Goal: Task Accomplishment & Management: Use online tool/utility

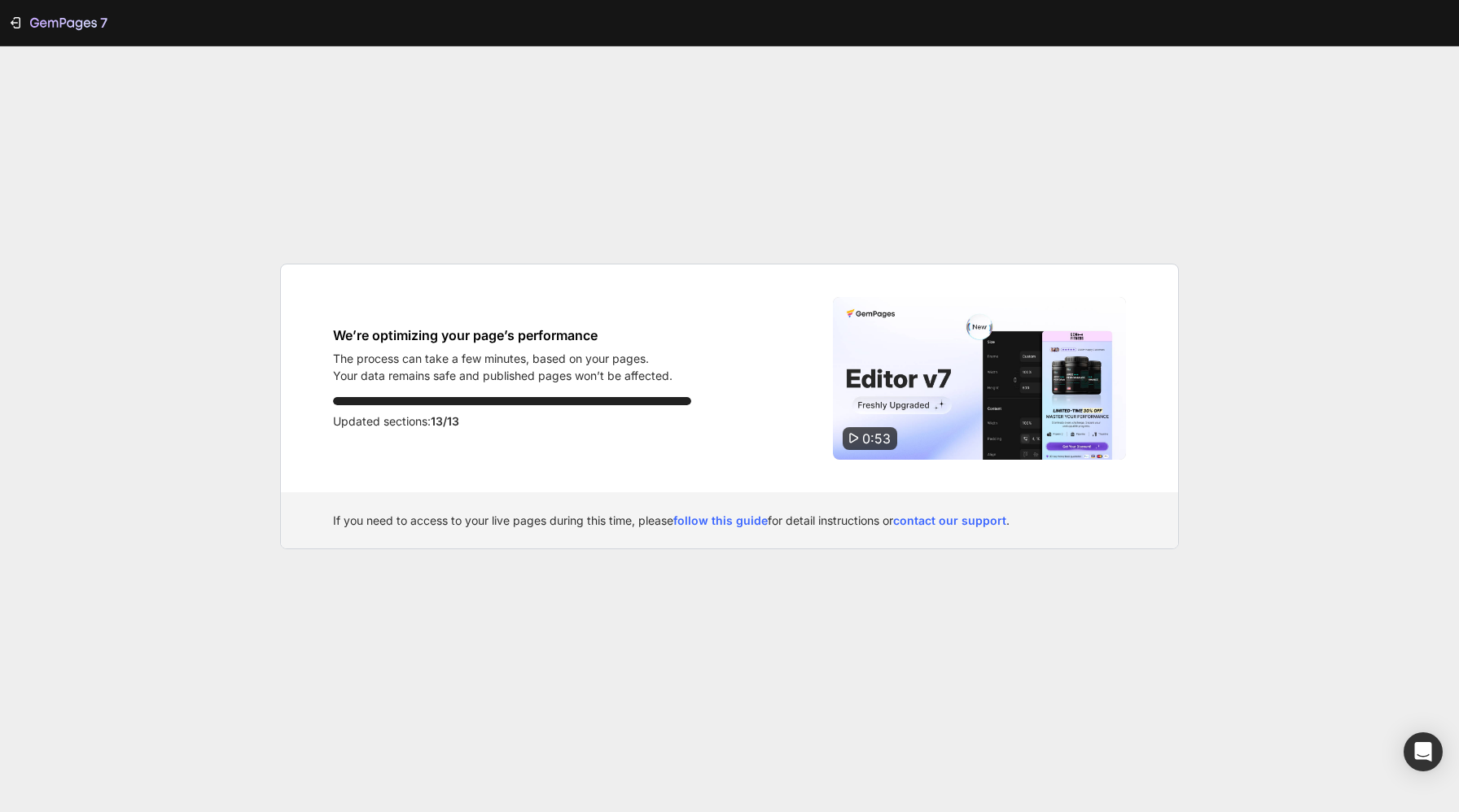
click at [463, 189] on div "7 We’re optimizing your page’s performance The process can take a few minutes, …" at bounding box center [730, 406] width 1459 height 812
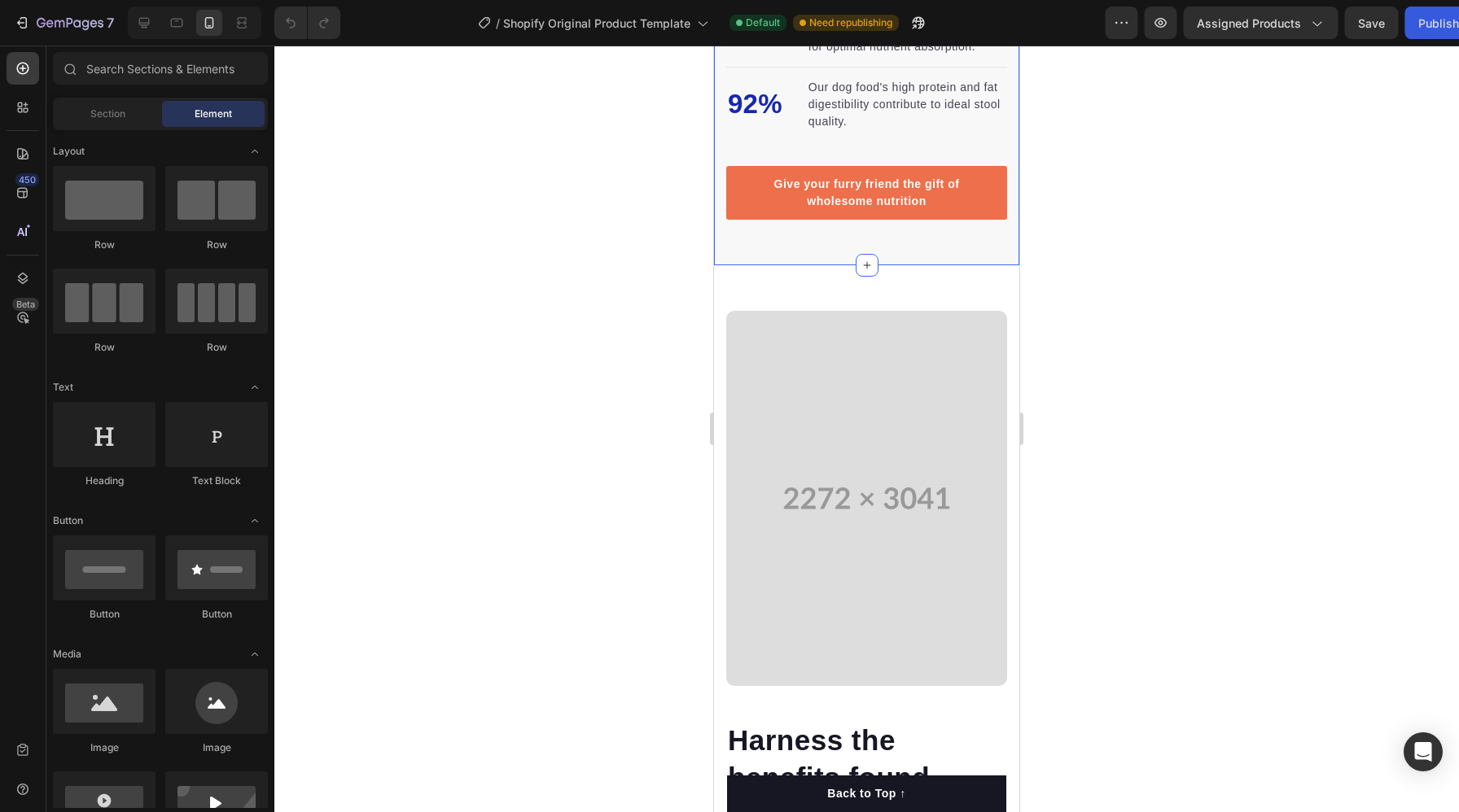
scroll to position [1935, 0]
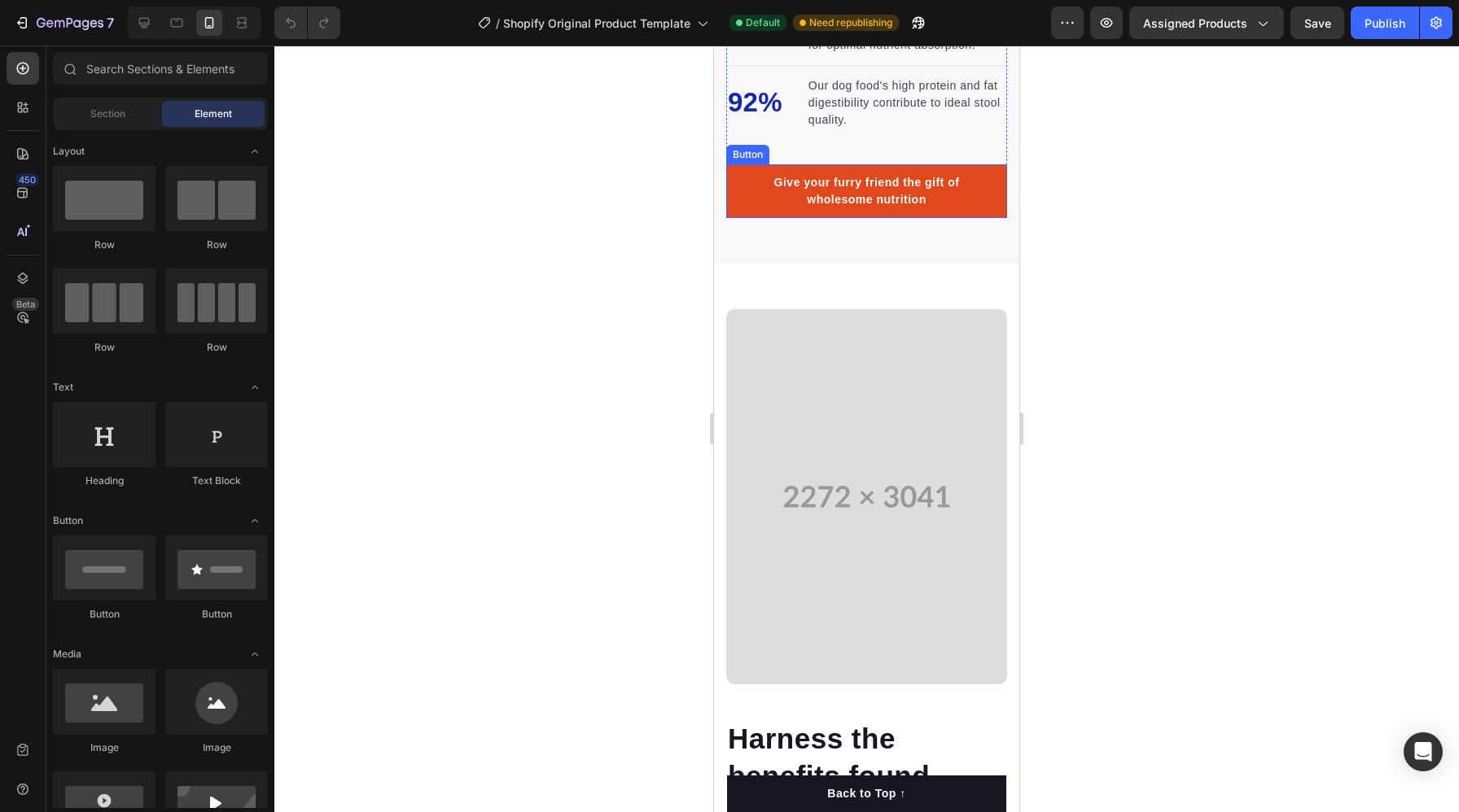
click at [741, 218] on link "Give your furry friend the gift of wholesome nutrition" at bounding box center [866, 191] width 281 height 54
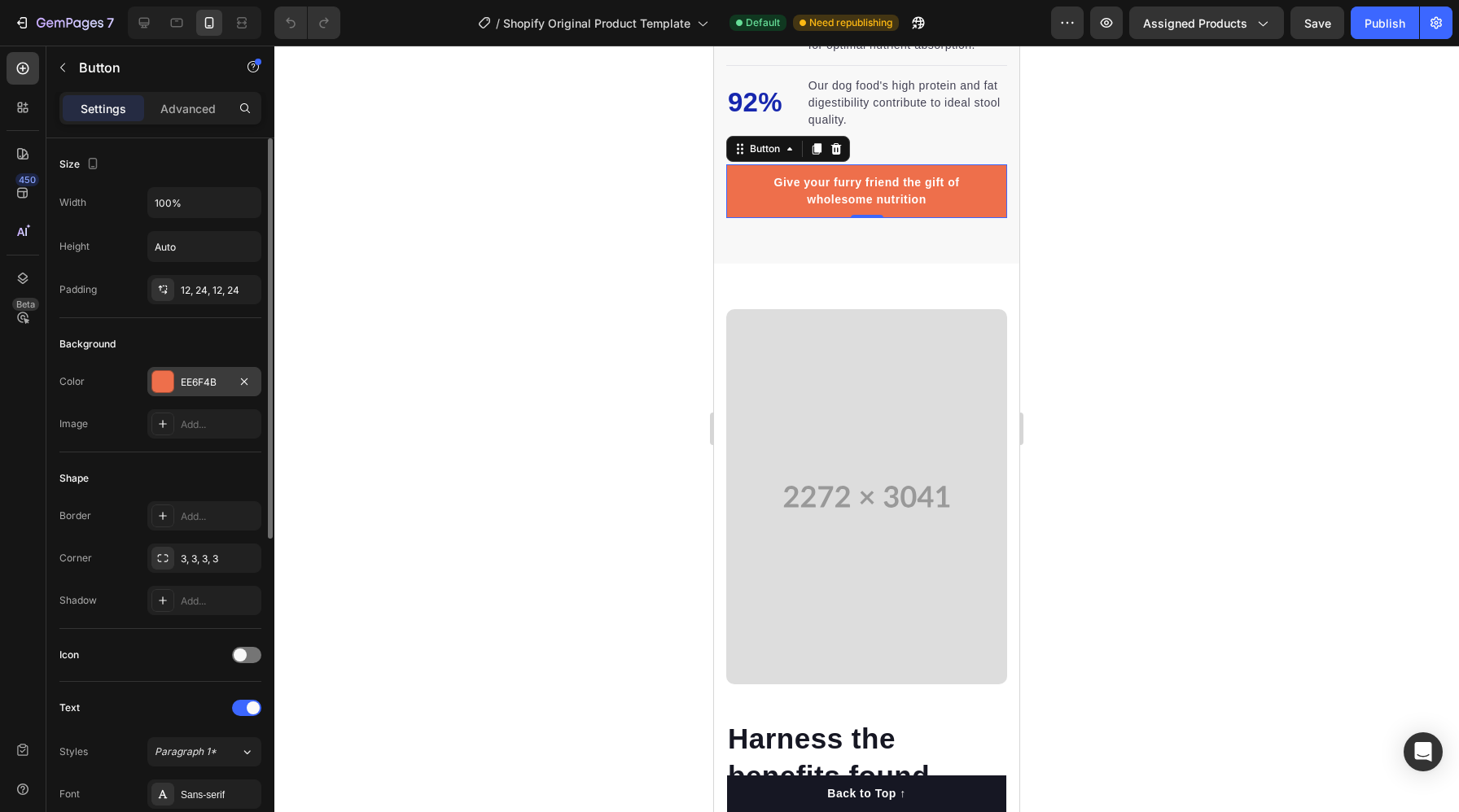
click at [192, 385] on div "EE6F4B" at bounding box center [204, 383] width 47 height 15
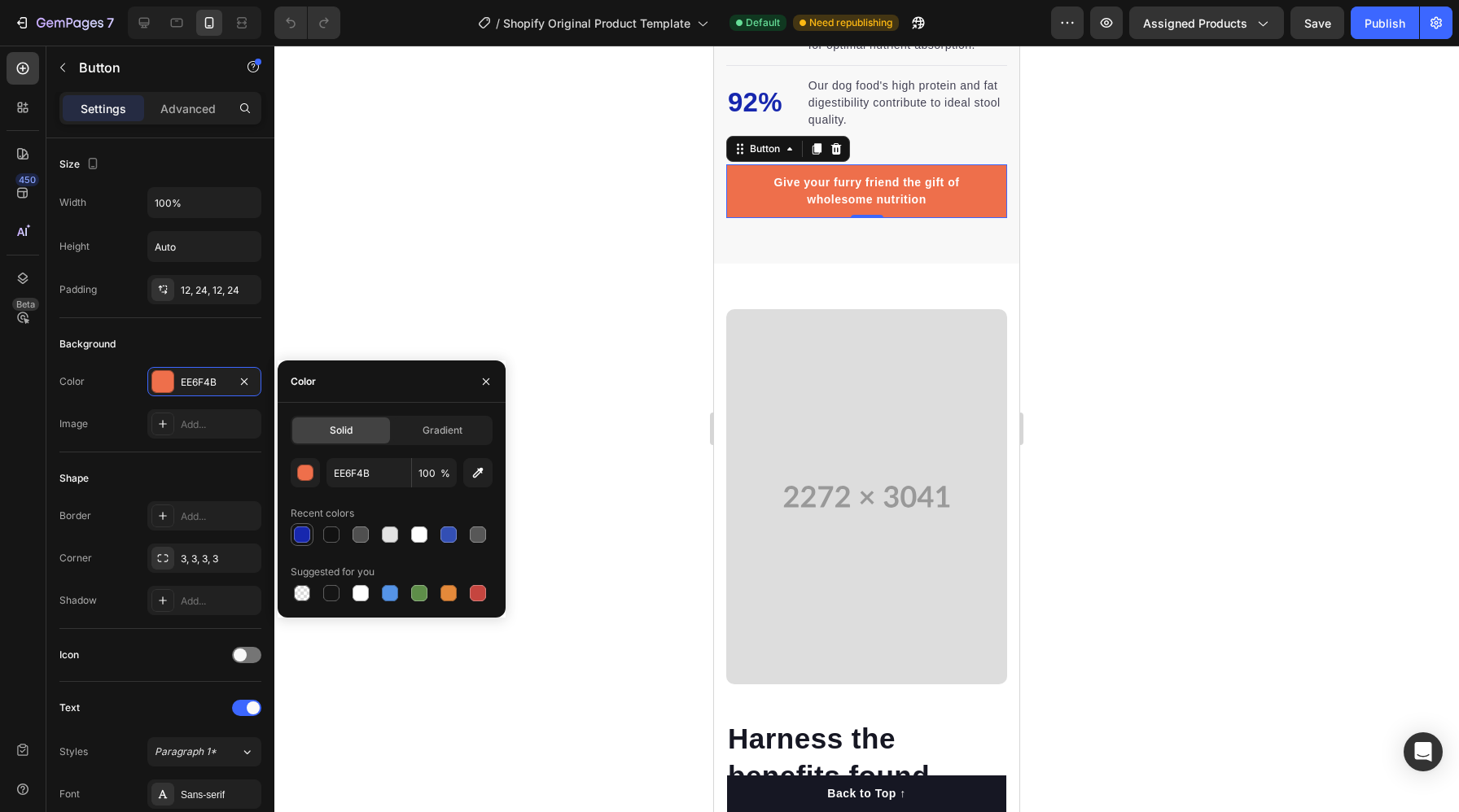
click at [304, 539] on div at bounding box center [302, 535] width 17 height 17
type input "1727AE"
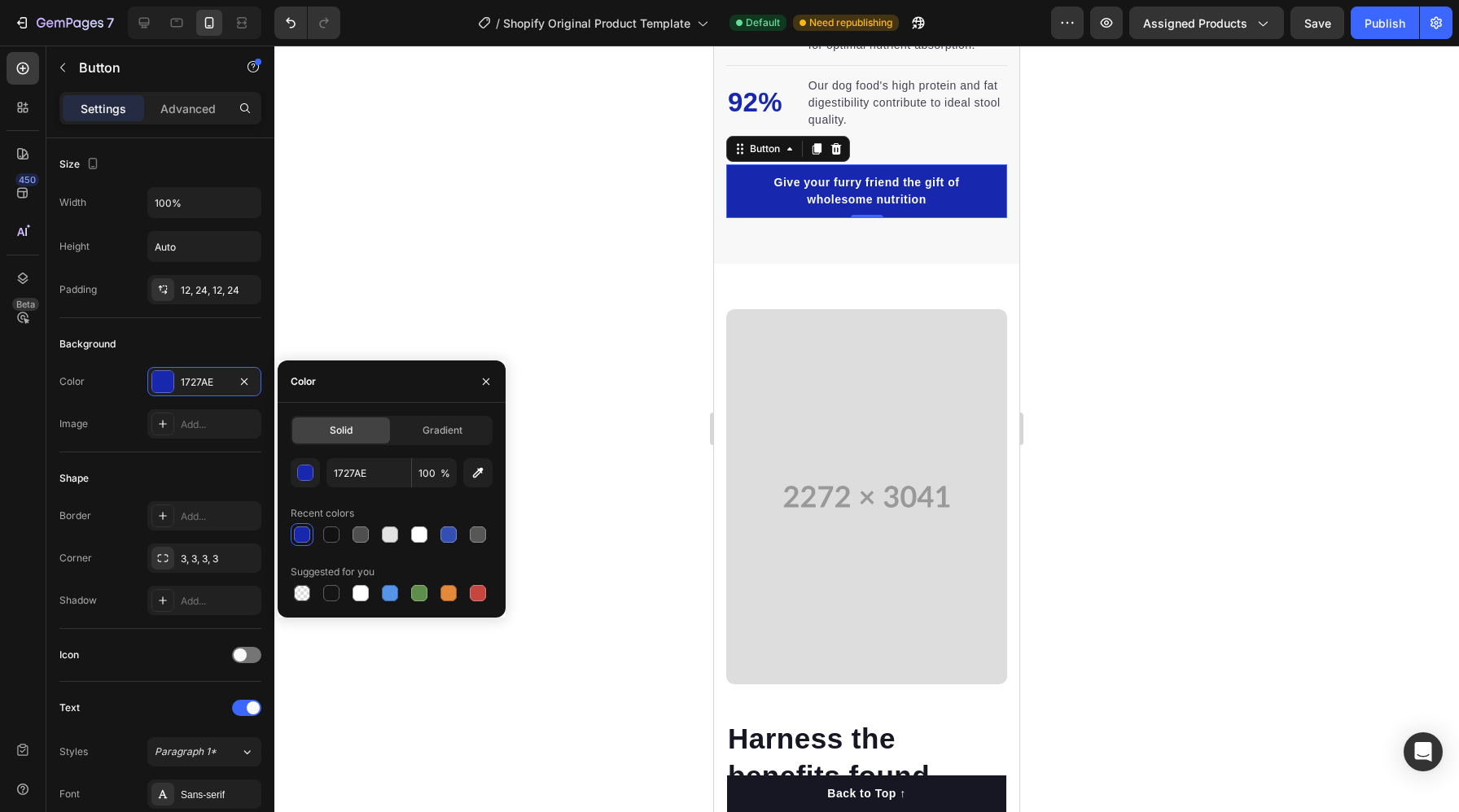
click at [526, 374] on div at bounding box center [867, 428] width 1185 height 767
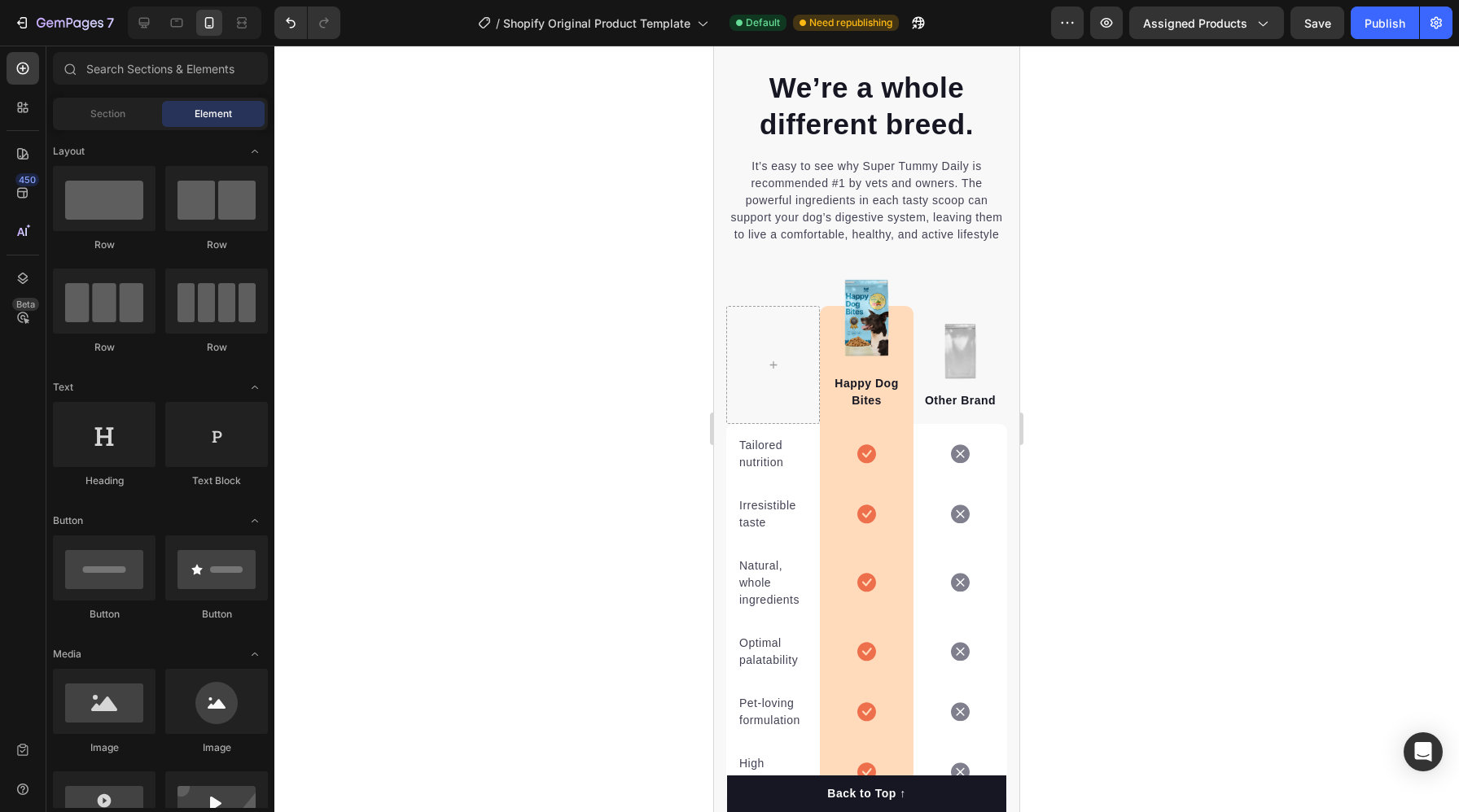
scroll to position [3635, 0]
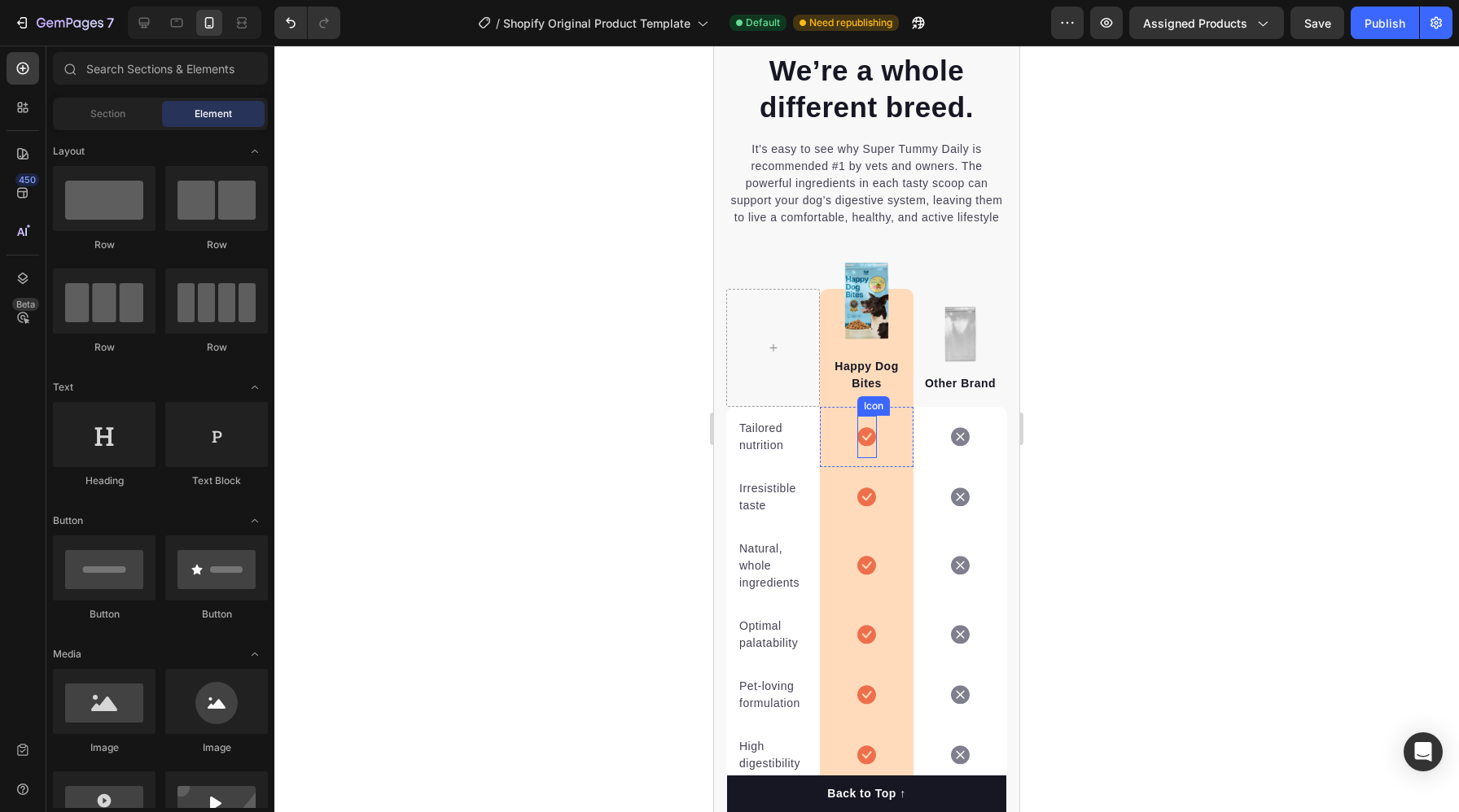
click at [867, 434] on icon at bounding box center [867, 437] width 19 height 19
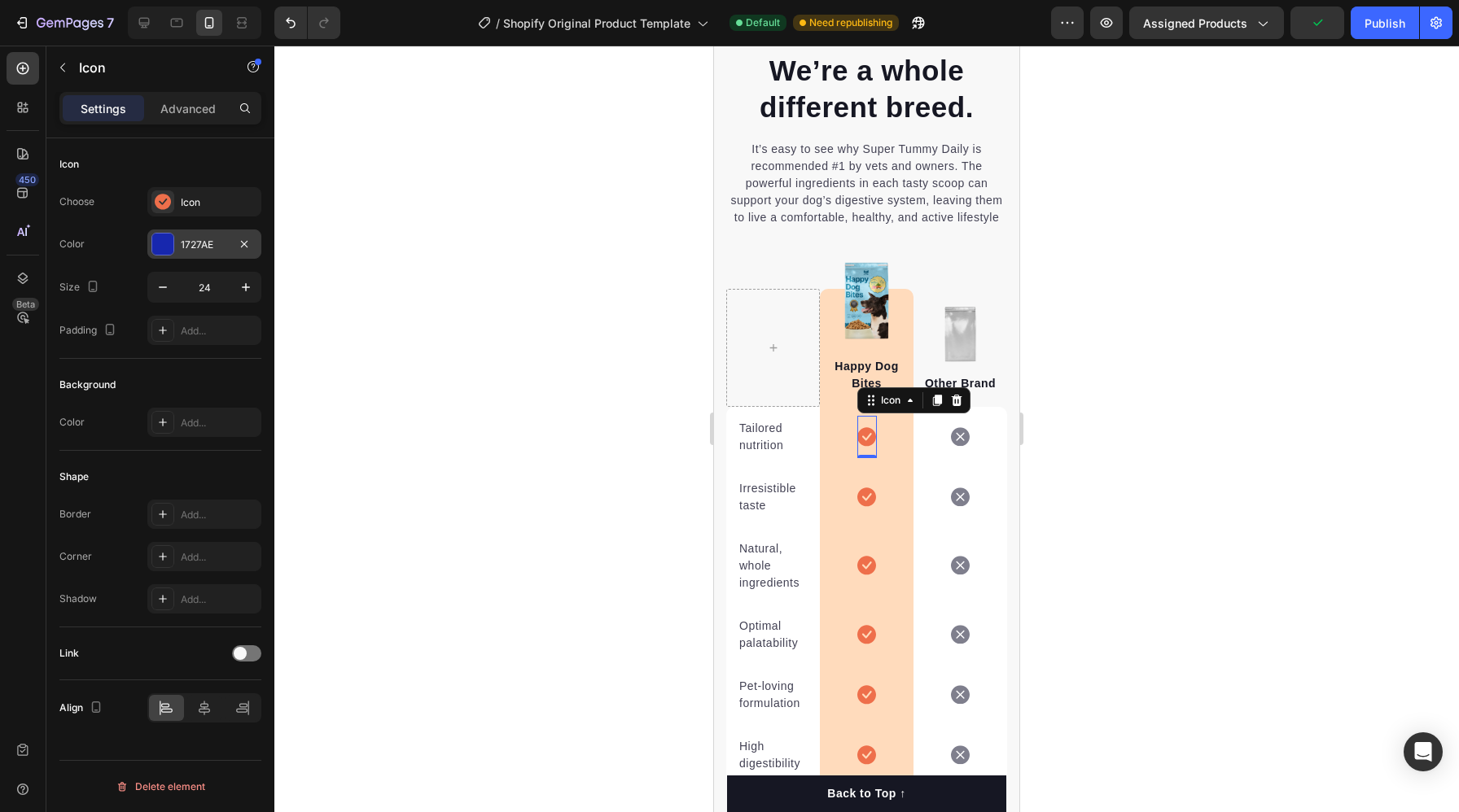
click at [185, 247] on div "1727AE" at bounding box center [204, 245] width 47 height 15
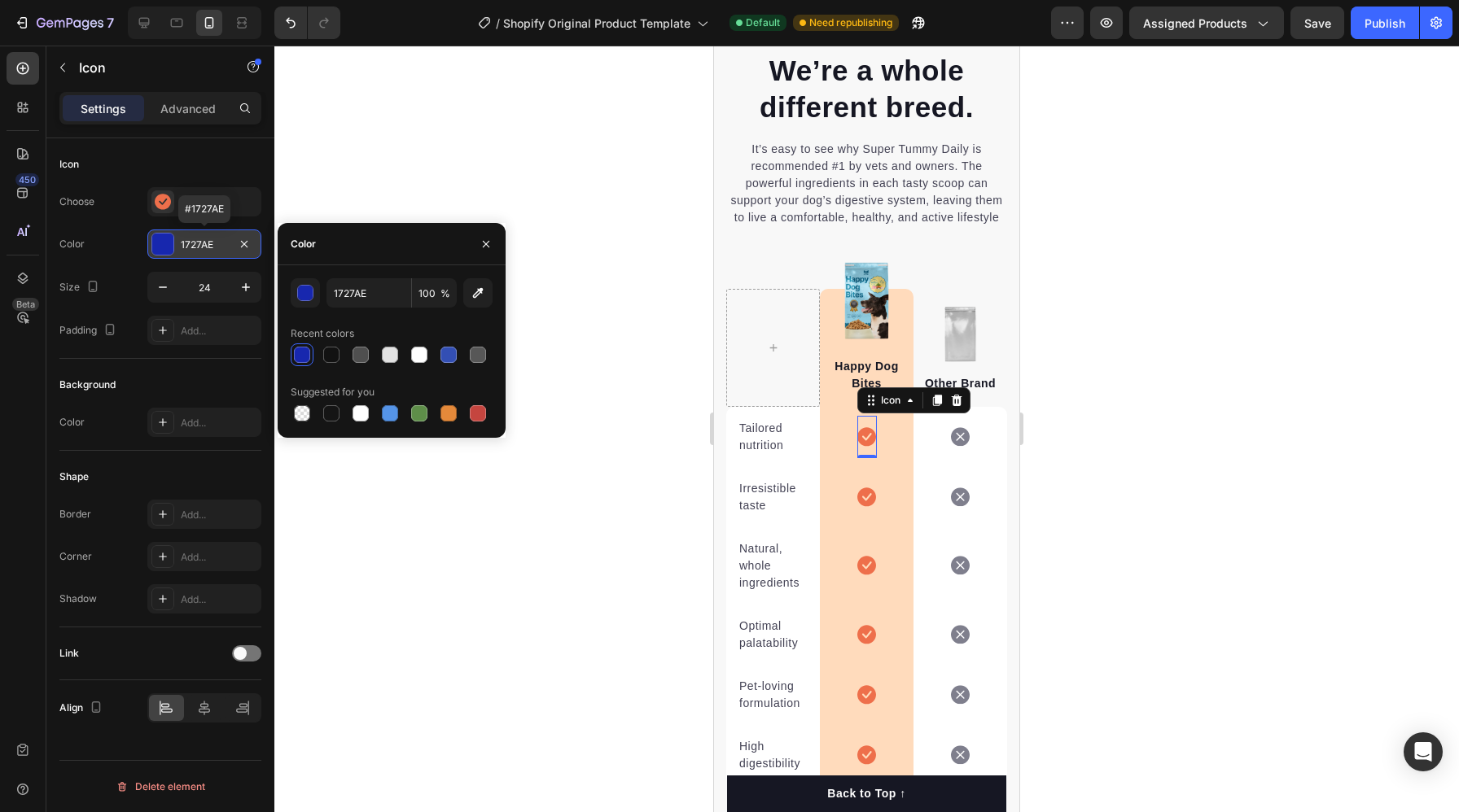
click at [185, 247] on div "1727AE" at bounding box center [204, 245] width 47 height 15
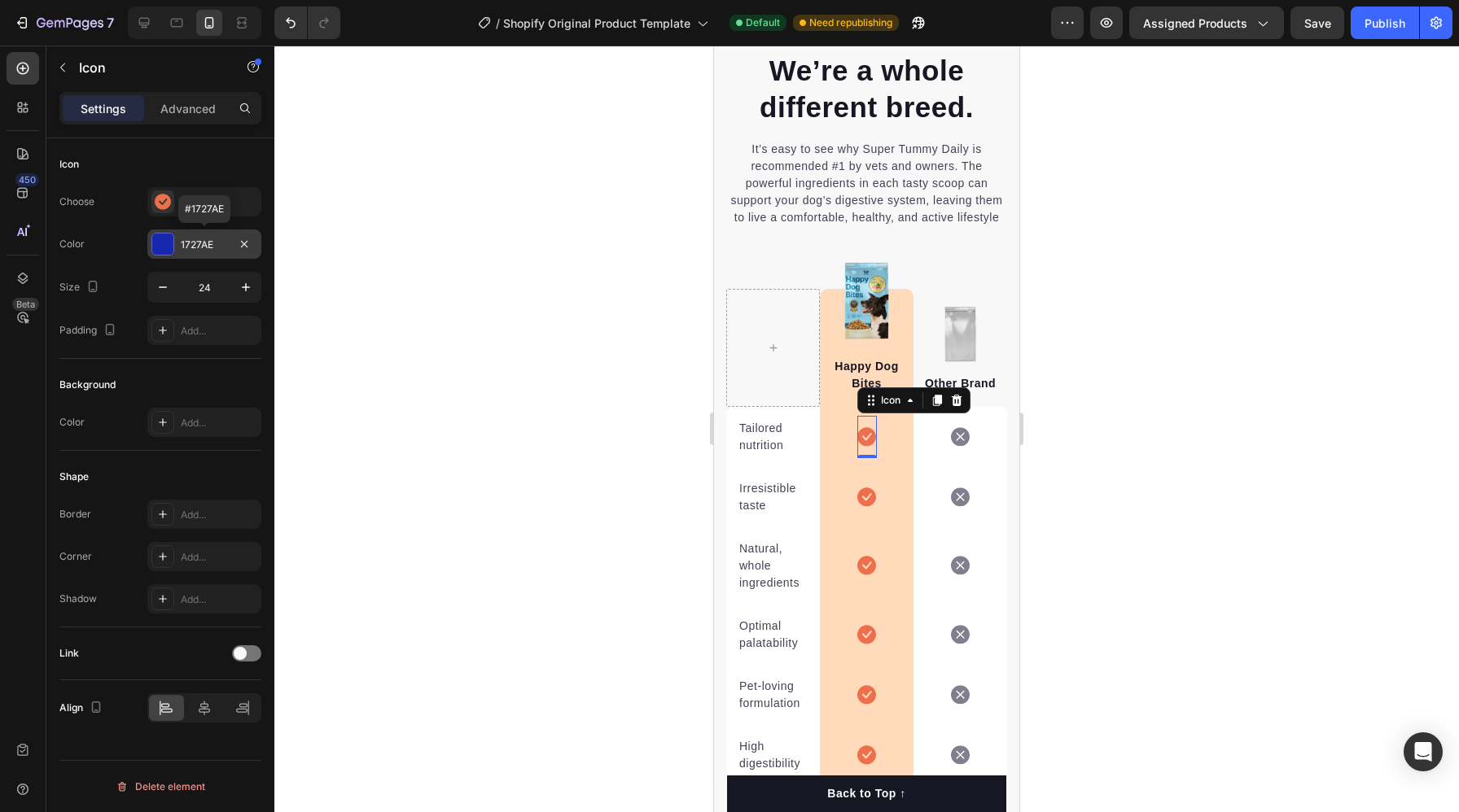
click at [167, 243] on div at bounding box center [162, 244] width 21 height 21
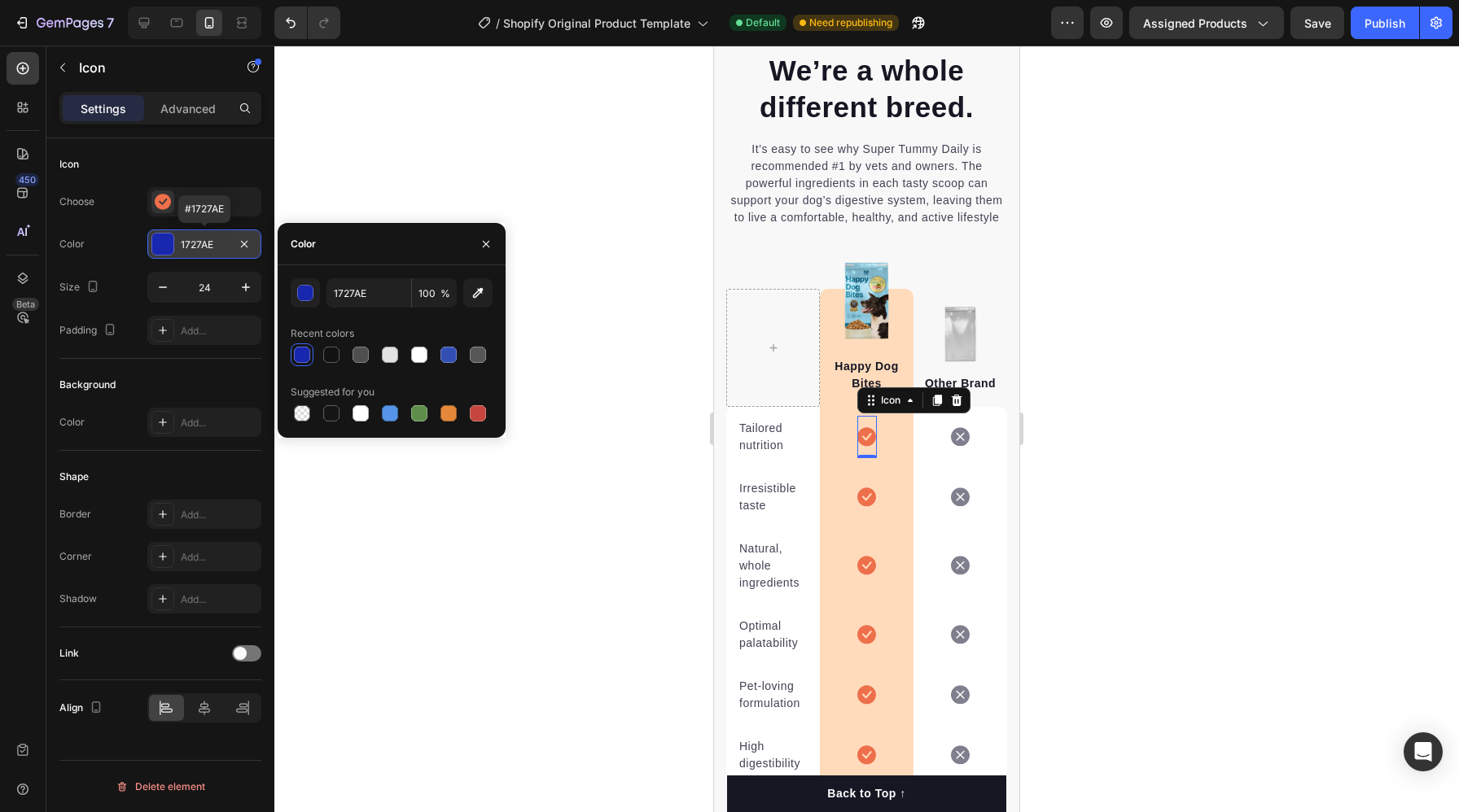
click at [167, 243] on div at bounding box center [162, 244] width 21 height 21
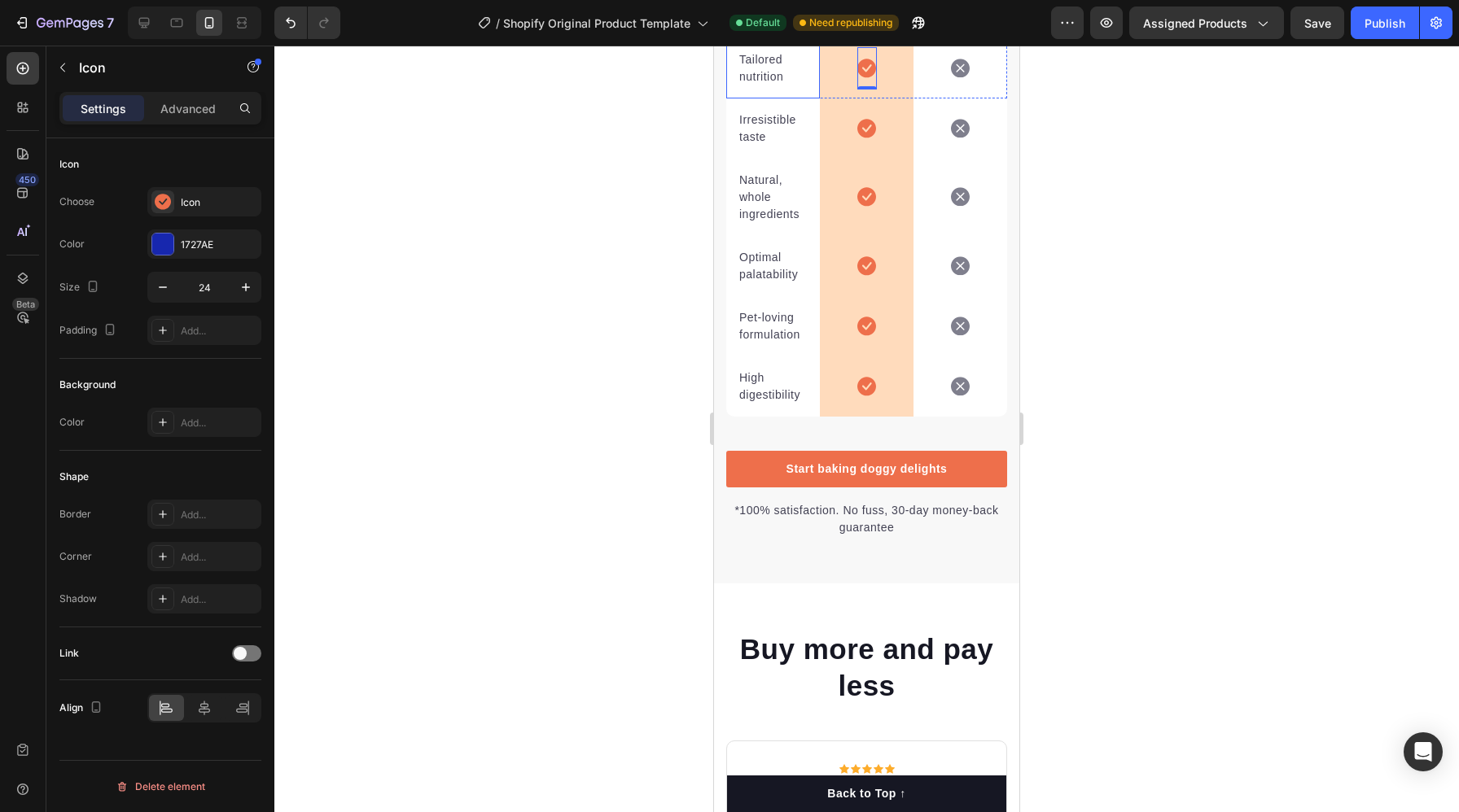
scroll to position [4032, 0]
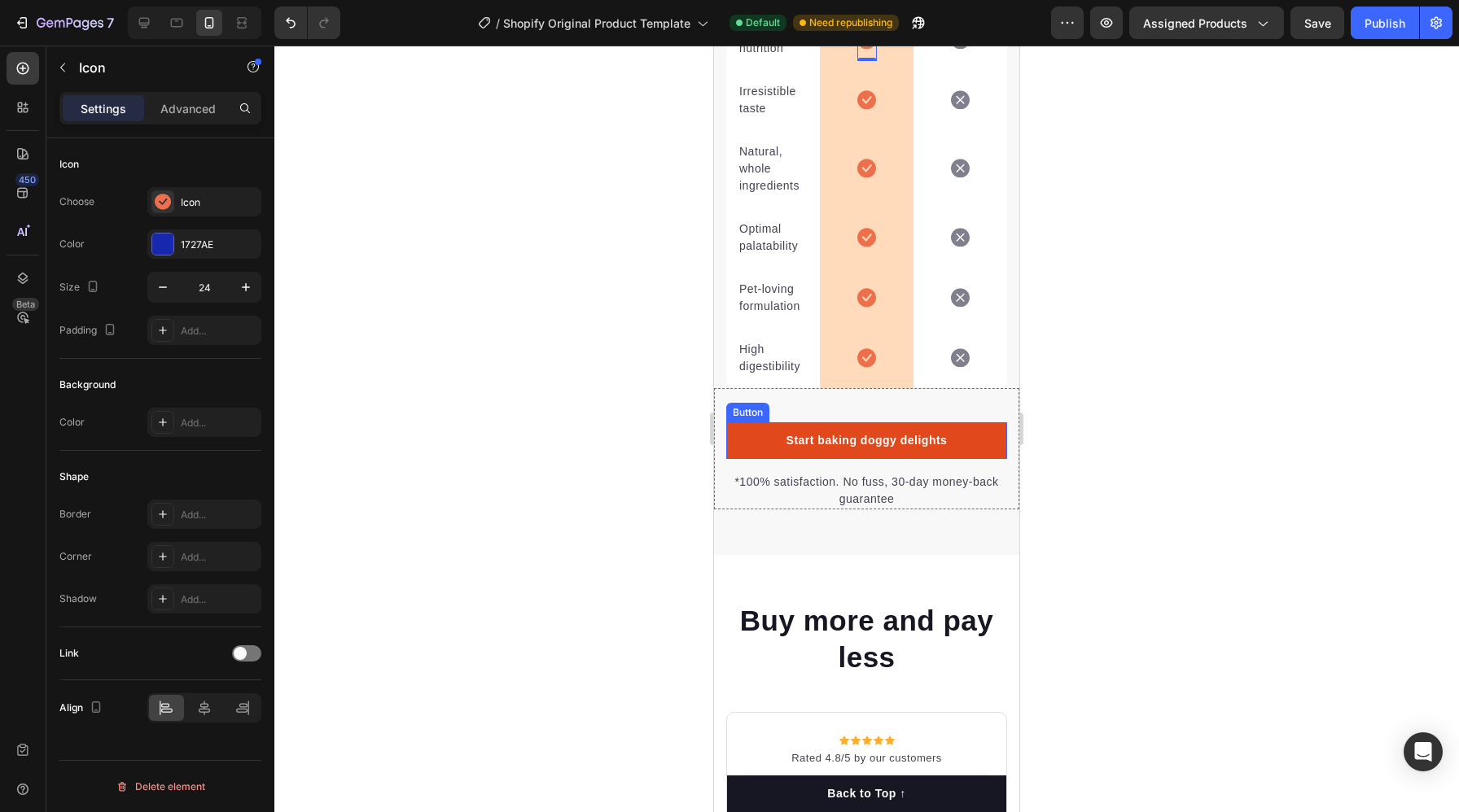
click at [756, 441] on link "Start baking doggy delights" at bounding box center [866, 441] width 281 height 37
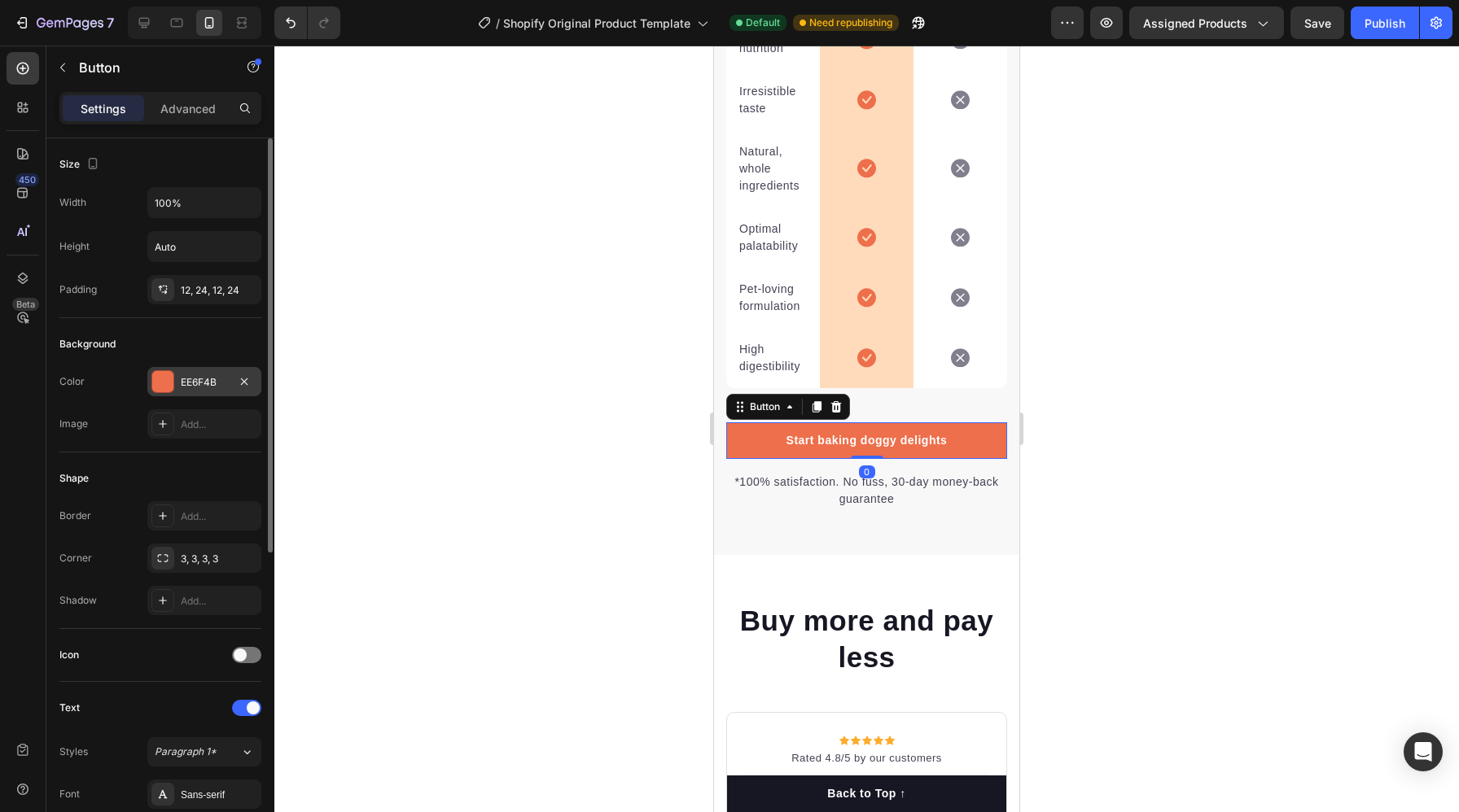
click at [194, 380] on div "EE6F4B" at bounding box center [204, 383] width 47 height 15
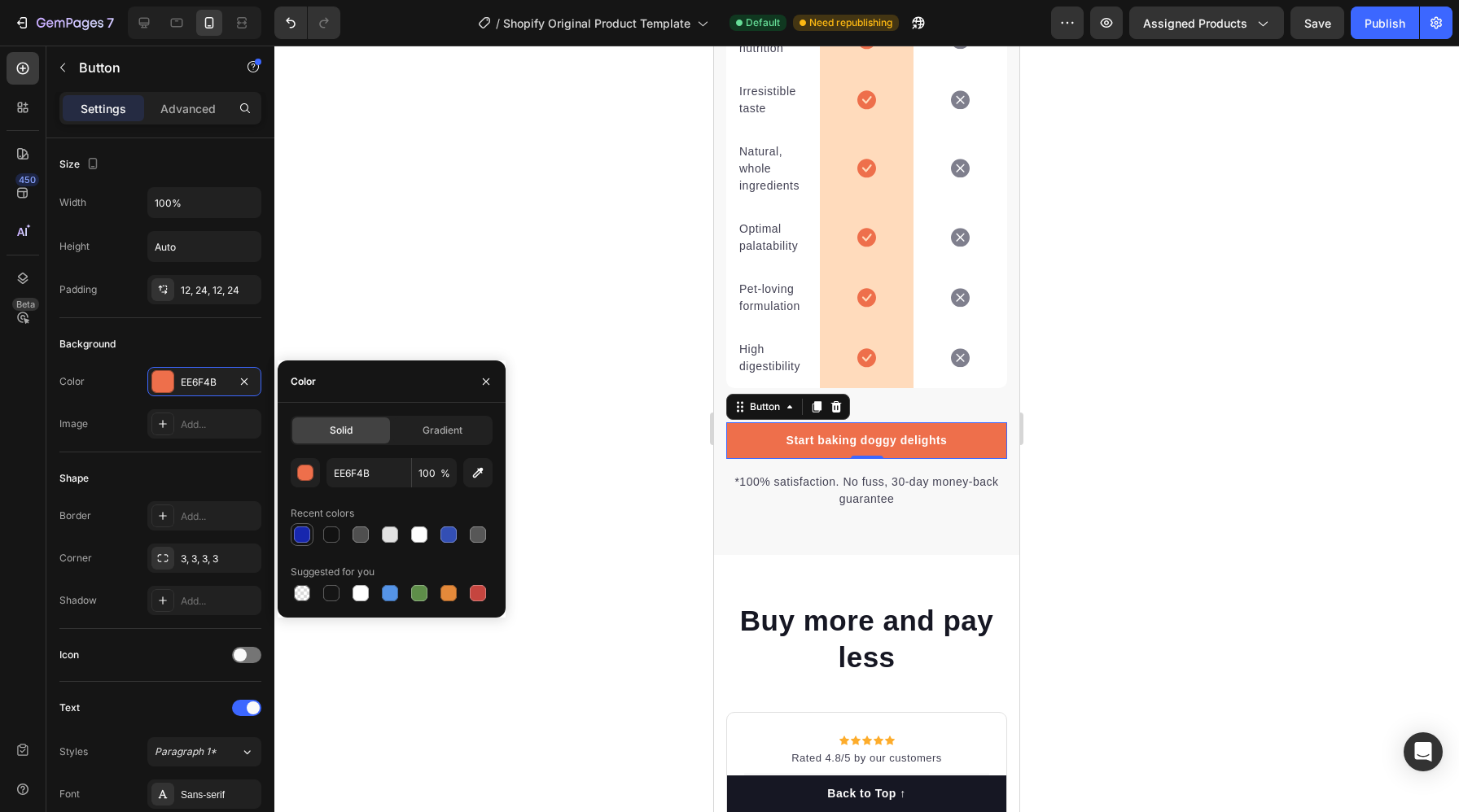
click at [302, 542] on div at bounding box center [302, 535] width 17 height 17
type input "1727AE"
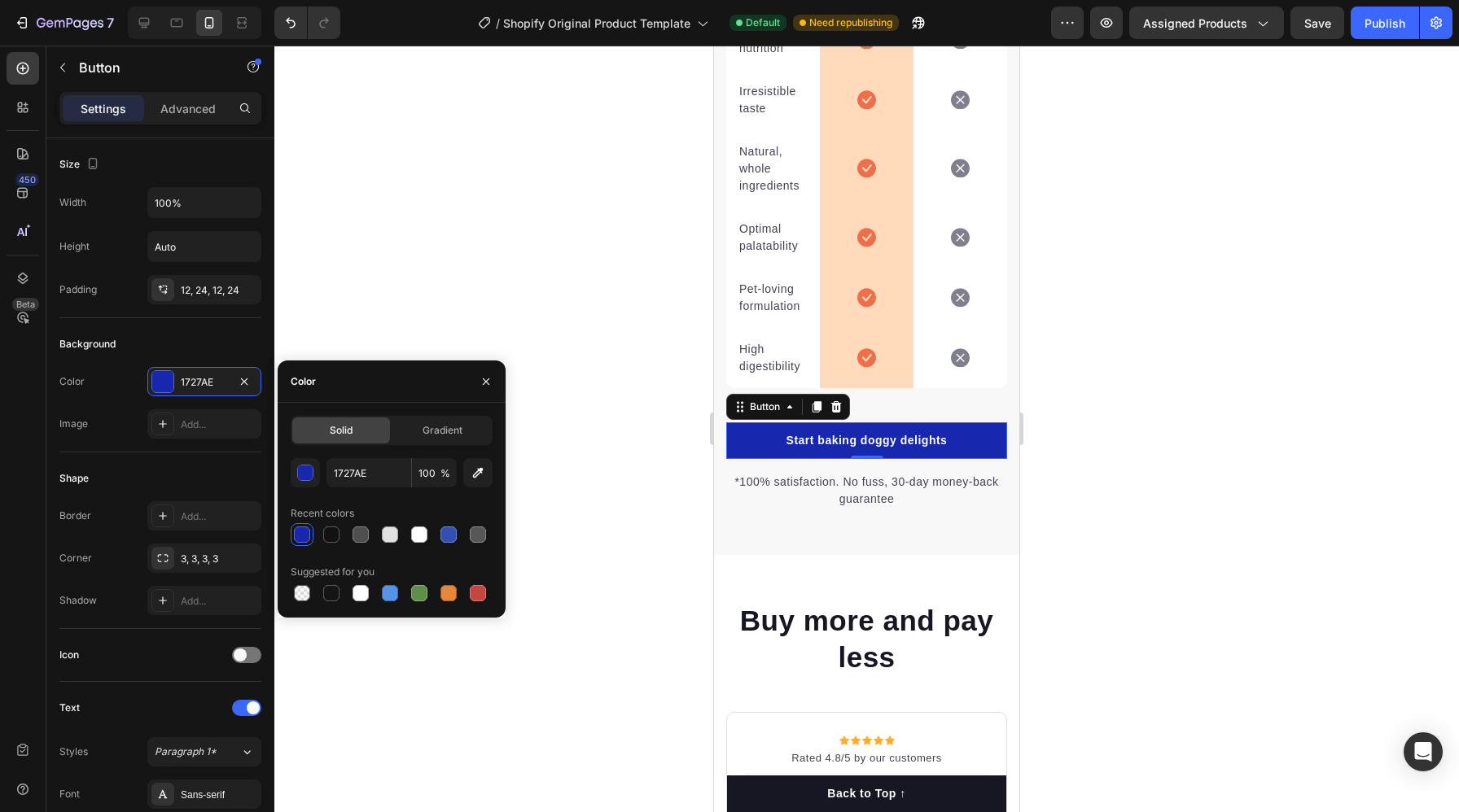
click at [584, 538] on div at bounding box center [867, 428] width 1185 height 767
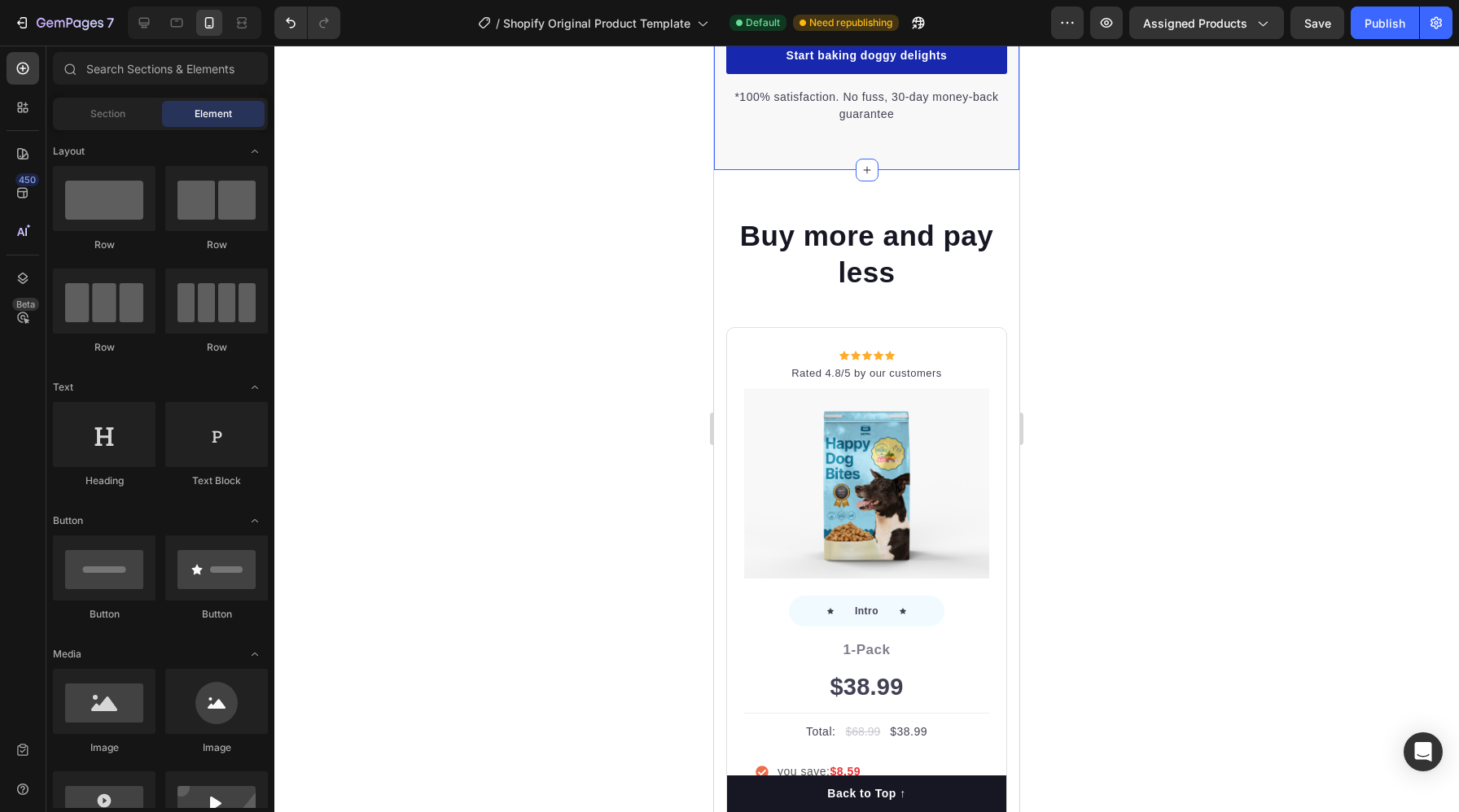
scroll to position [4430, 0]
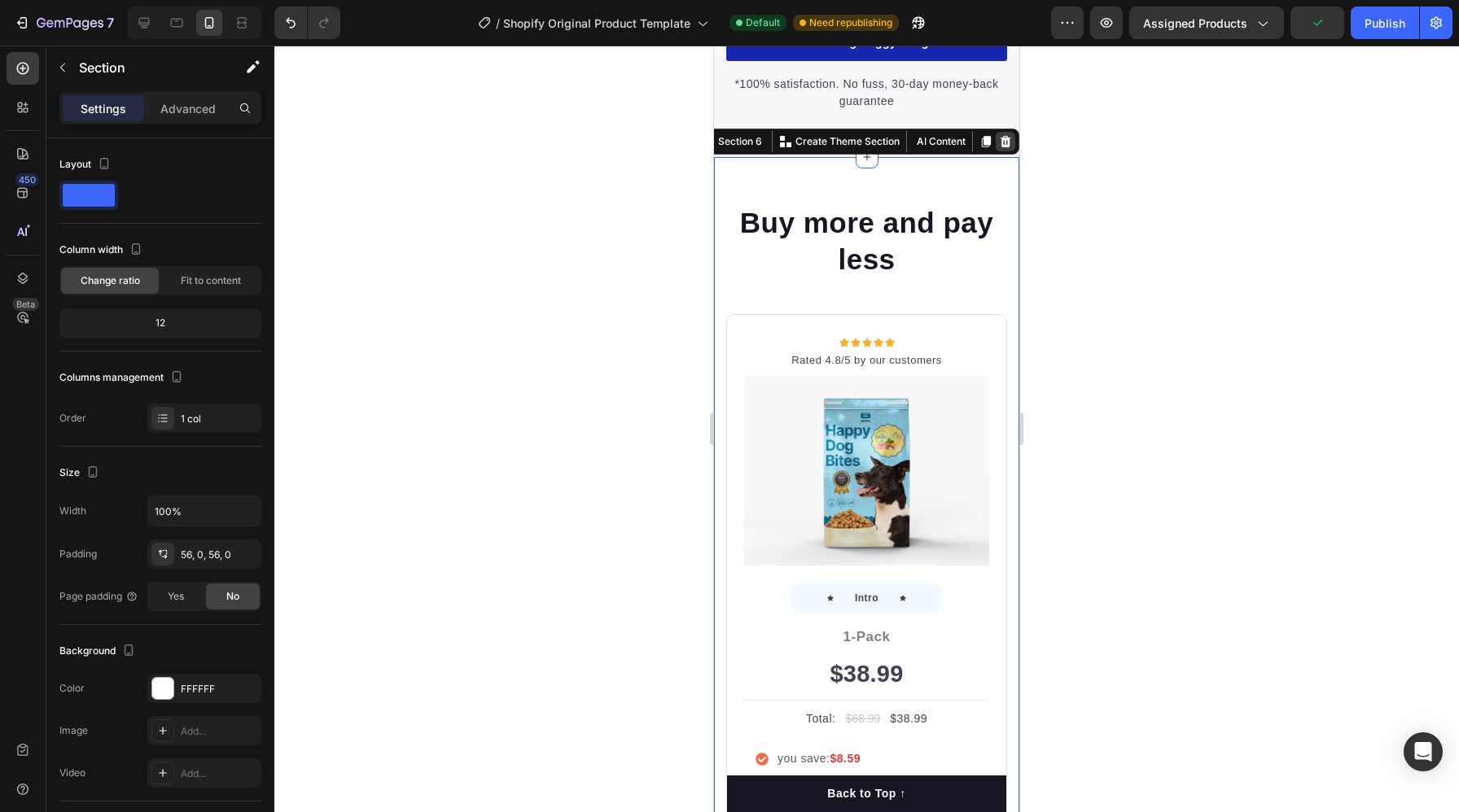
click at [1007, 140] on icon at bounding box center [1005, 142] width 10 height 11
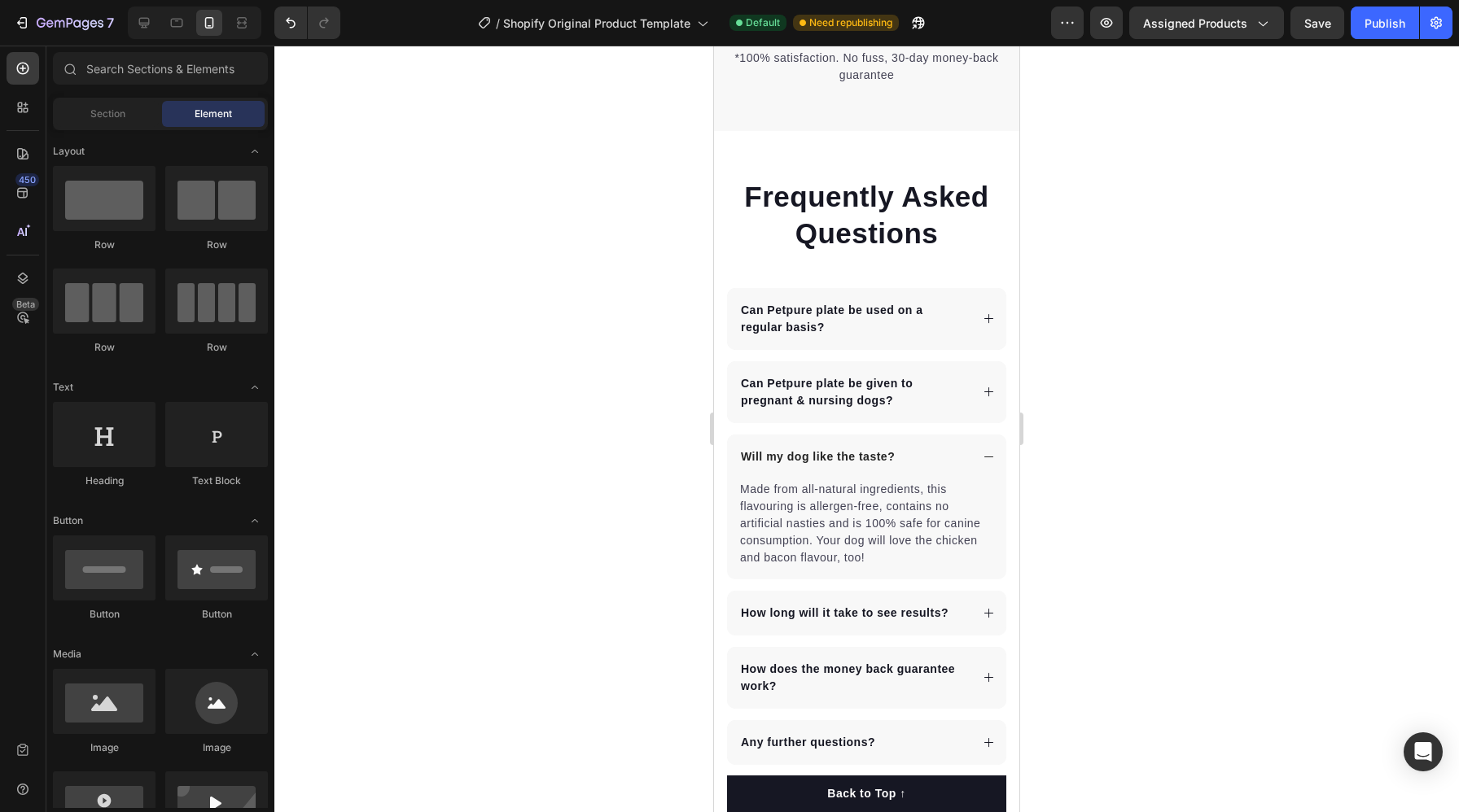
scroll to position [4450, 0]
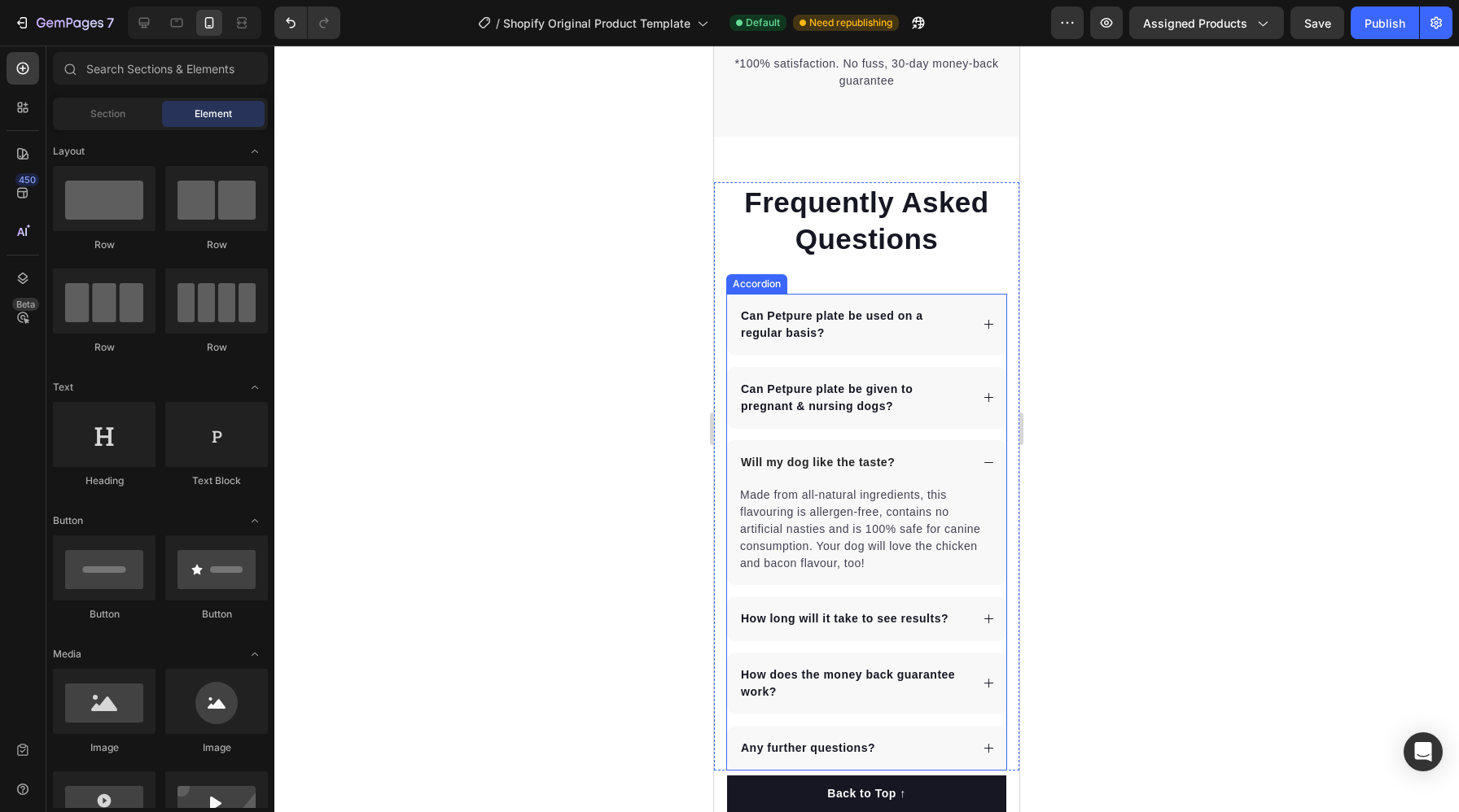
click at [843, 334] on p "Can Petpure plate be used on a regular basis?" at bounding box center [854, 324] width 226 height 34
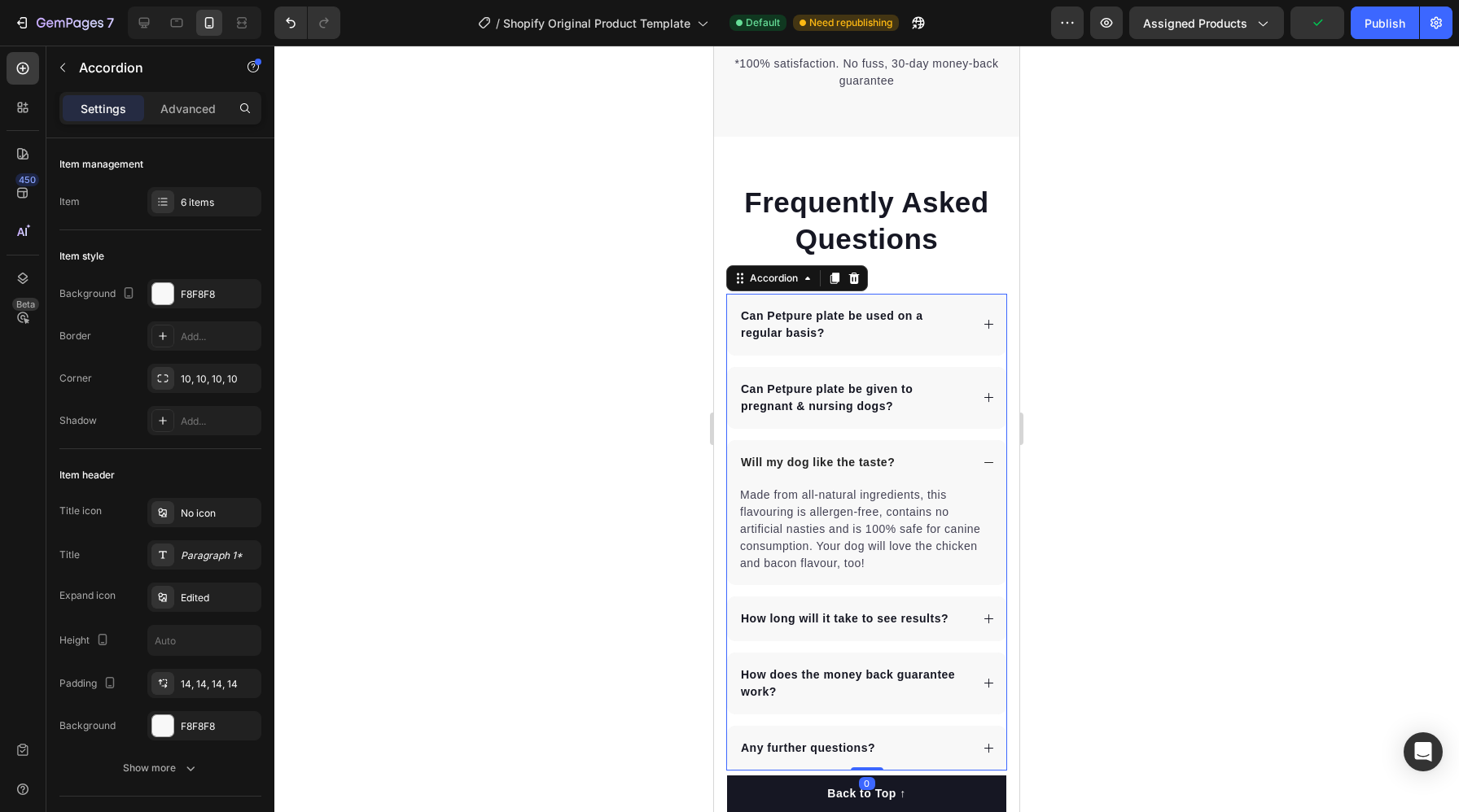
click at [843, 352] on div "Can Petpure plate be used on a regular basis?" at bounding box center [866, 324] width 279 height 62
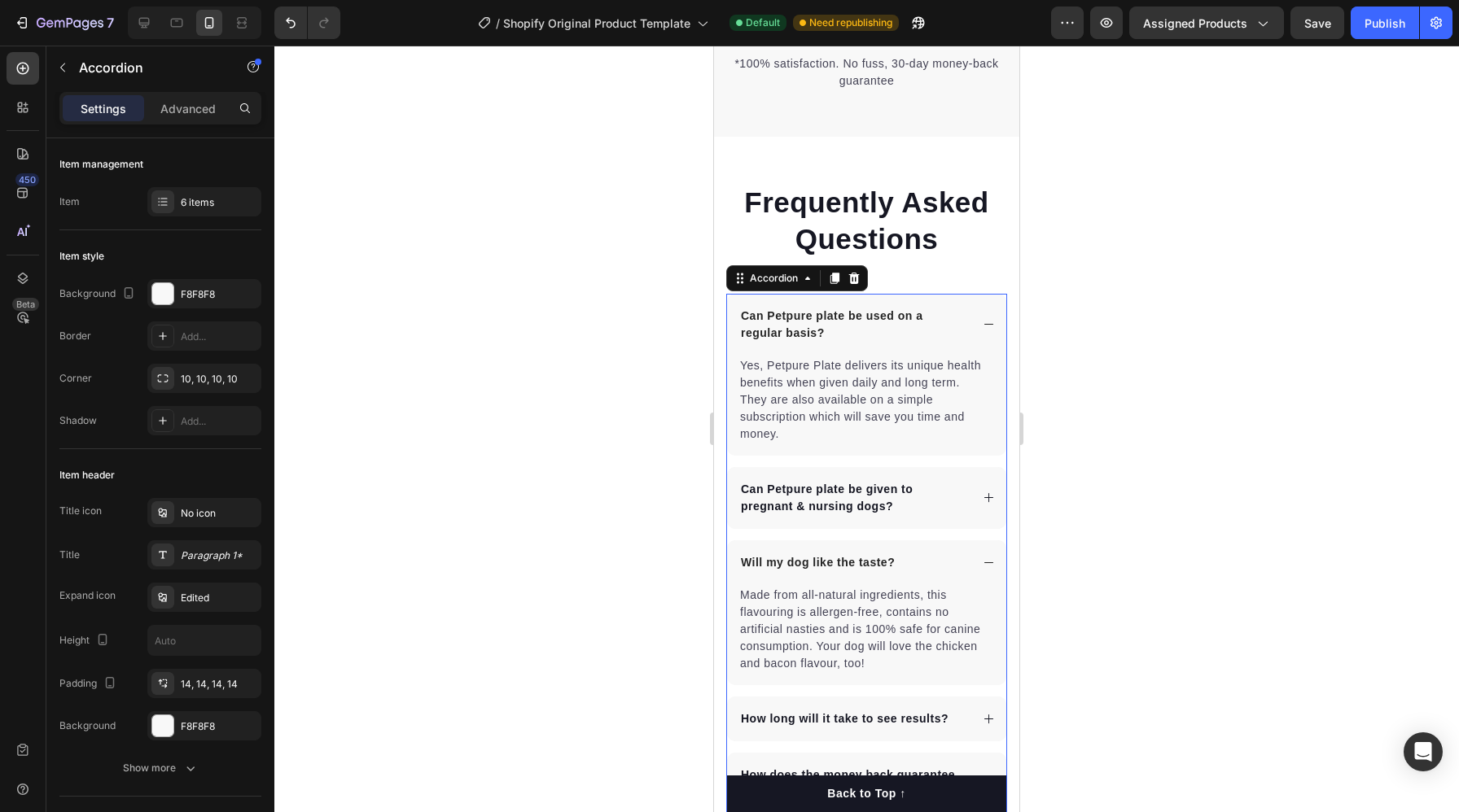
click at [926, 519] on div "Can Petpure plate be given to pregnant & nursing dogs?" at bounding box center [866, 498] width 279 height 62
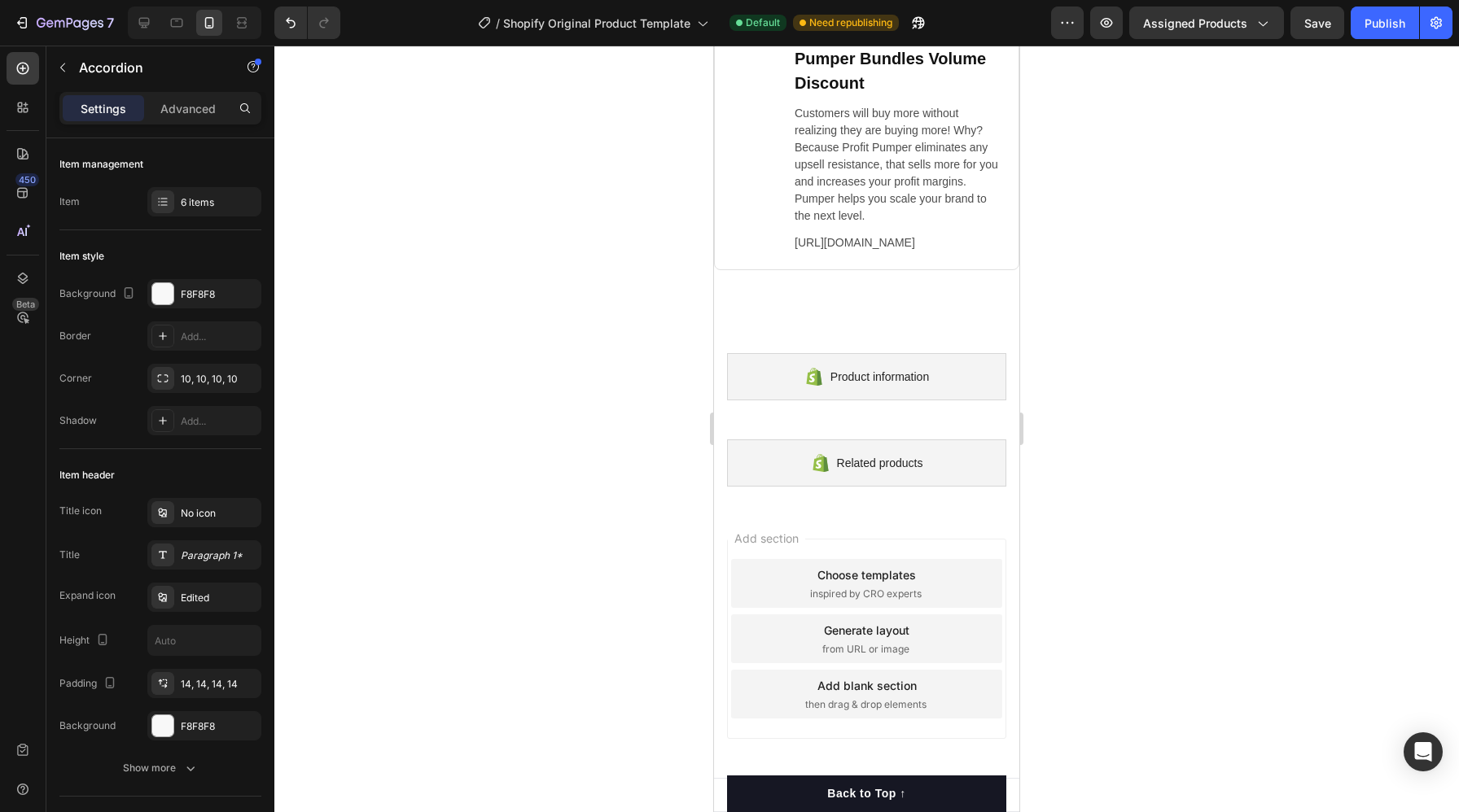
scroll to position [7624, 0]
